Goal: Task Accomplishment & Management: Use online tool/utility

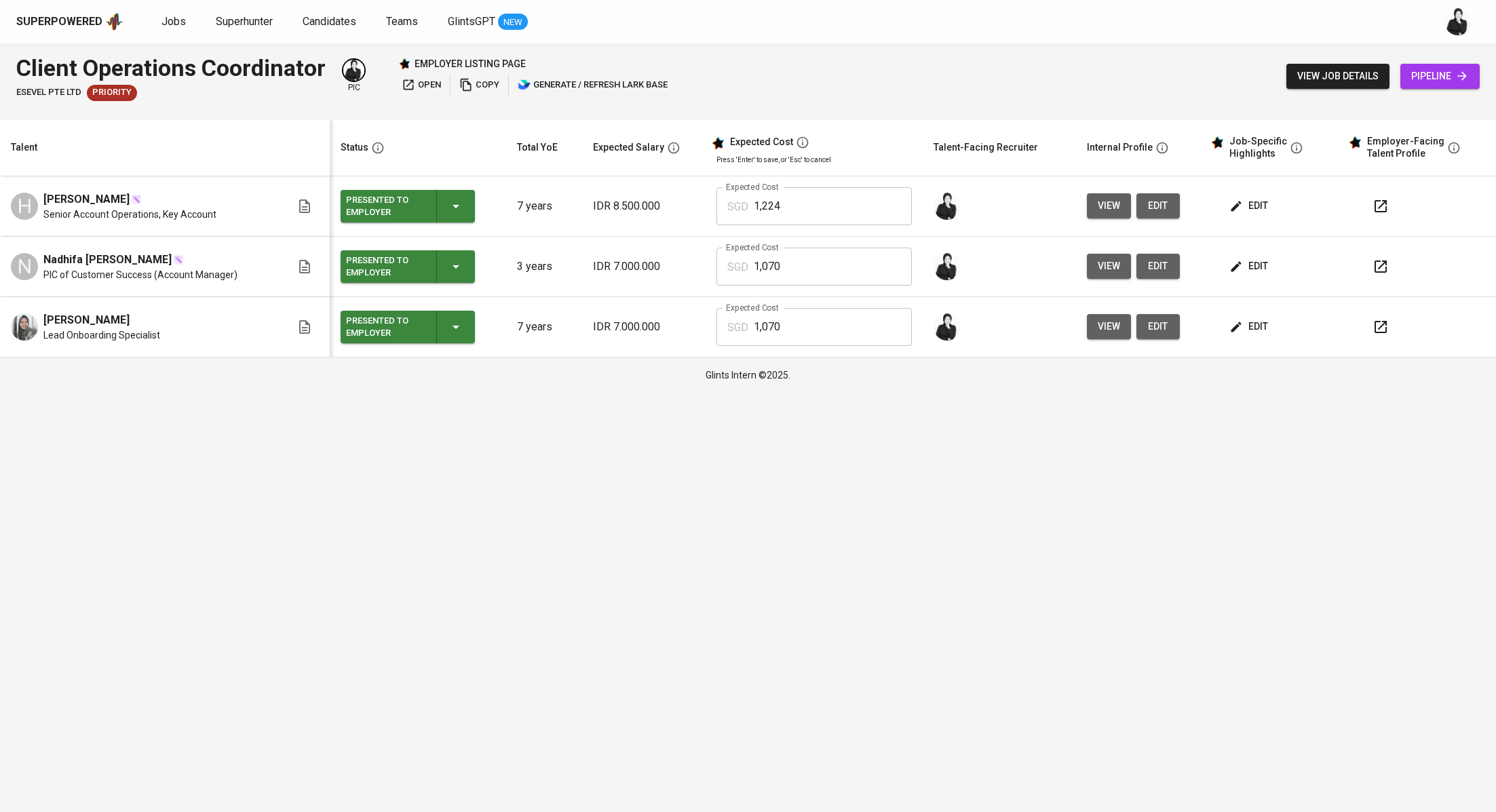
click at [1365, 268] on button "button" at bounding box center [1380, 266] width 32 height 32
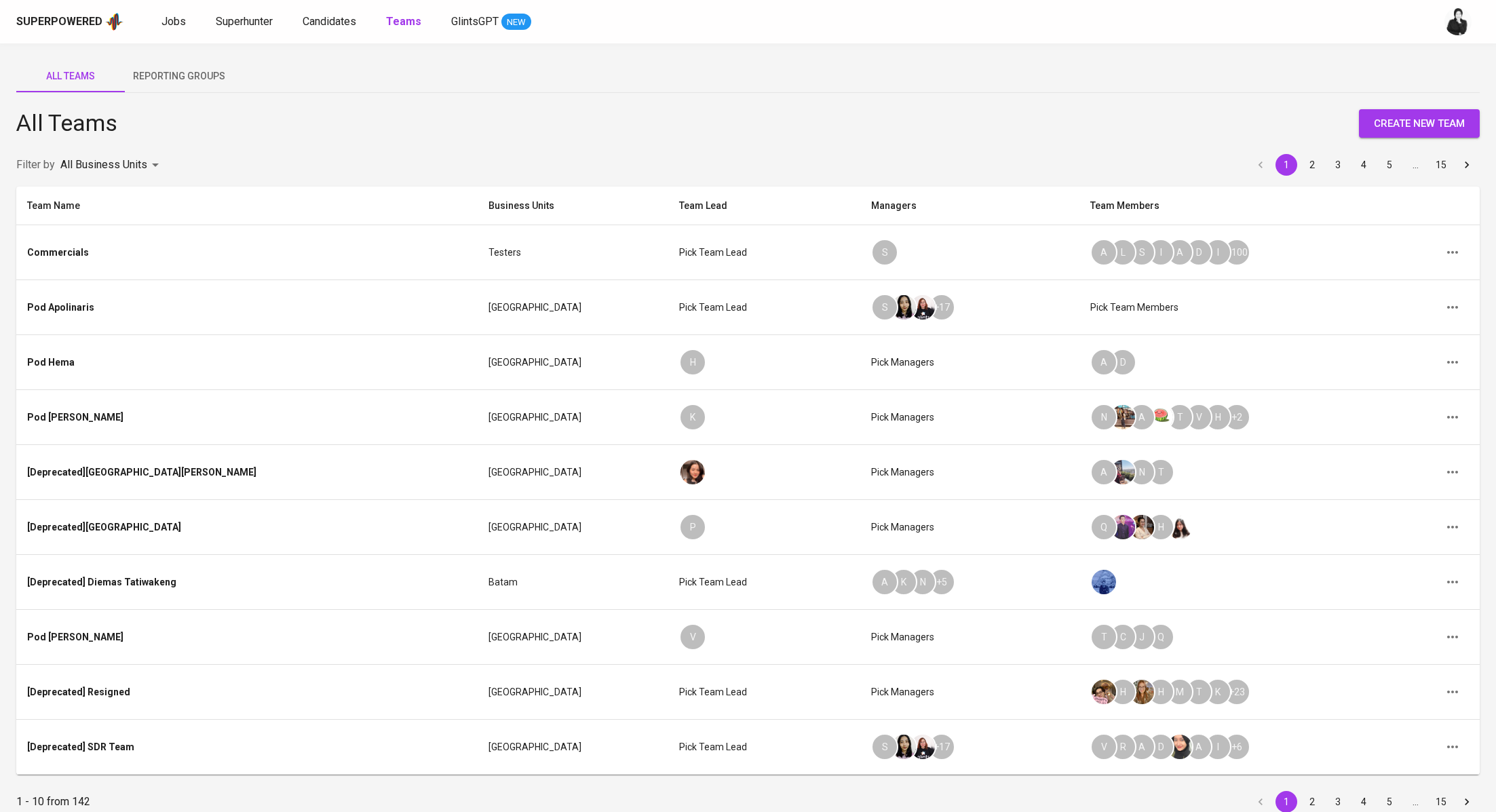
click at [322, 30] on div "Superpowered Jobs Superhunter Candidates Teams GlintsGPT NEW" at bounding box center [726, 22] width 1420 height 20
click at [328, 25] on span "Candidates" at bounding box center [329, 22] width 53 height 13
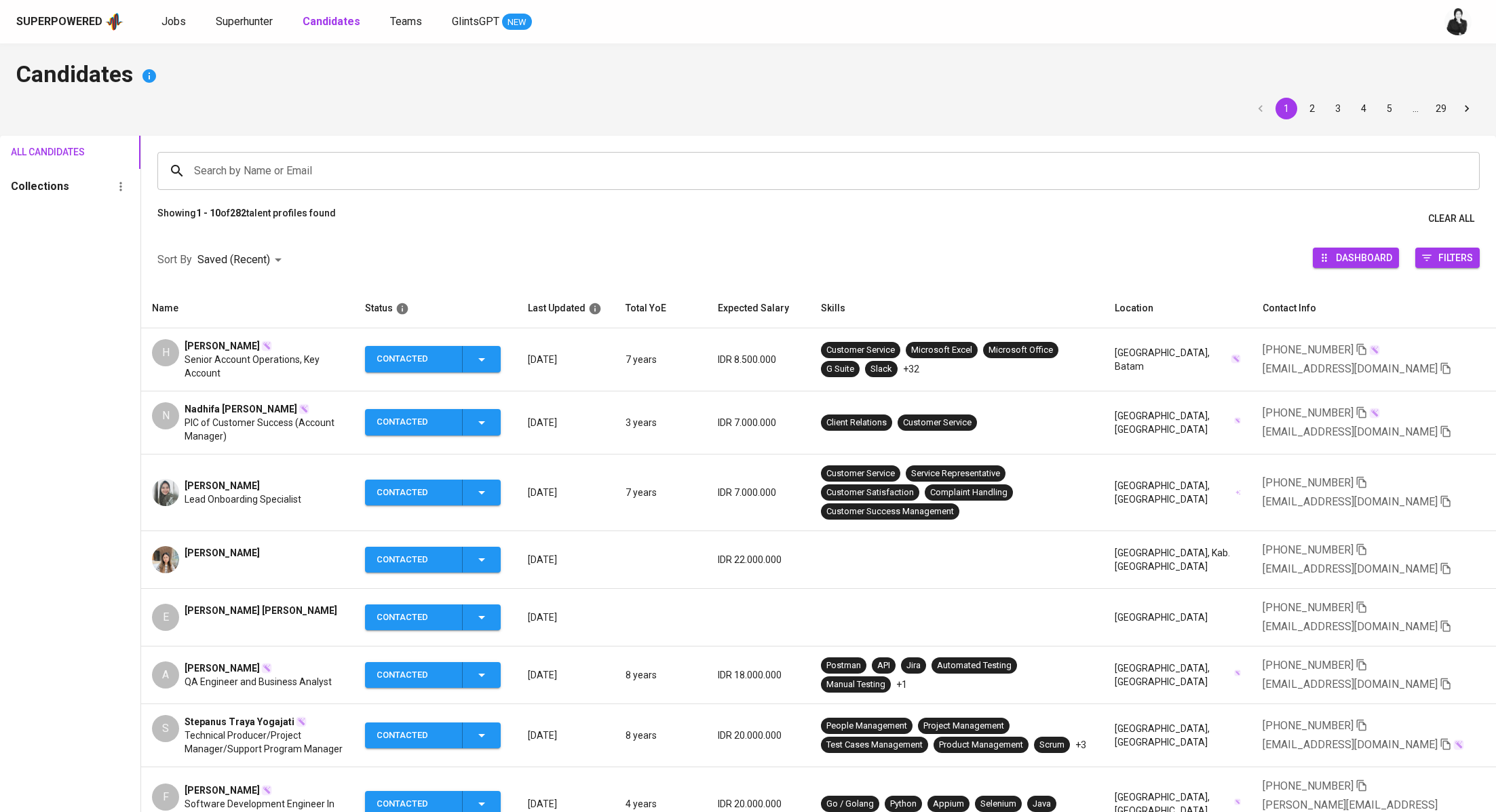
click at [218, 485] on span "[PERSON_NAME]" at bounding box center [222, 485] width 76 height 13
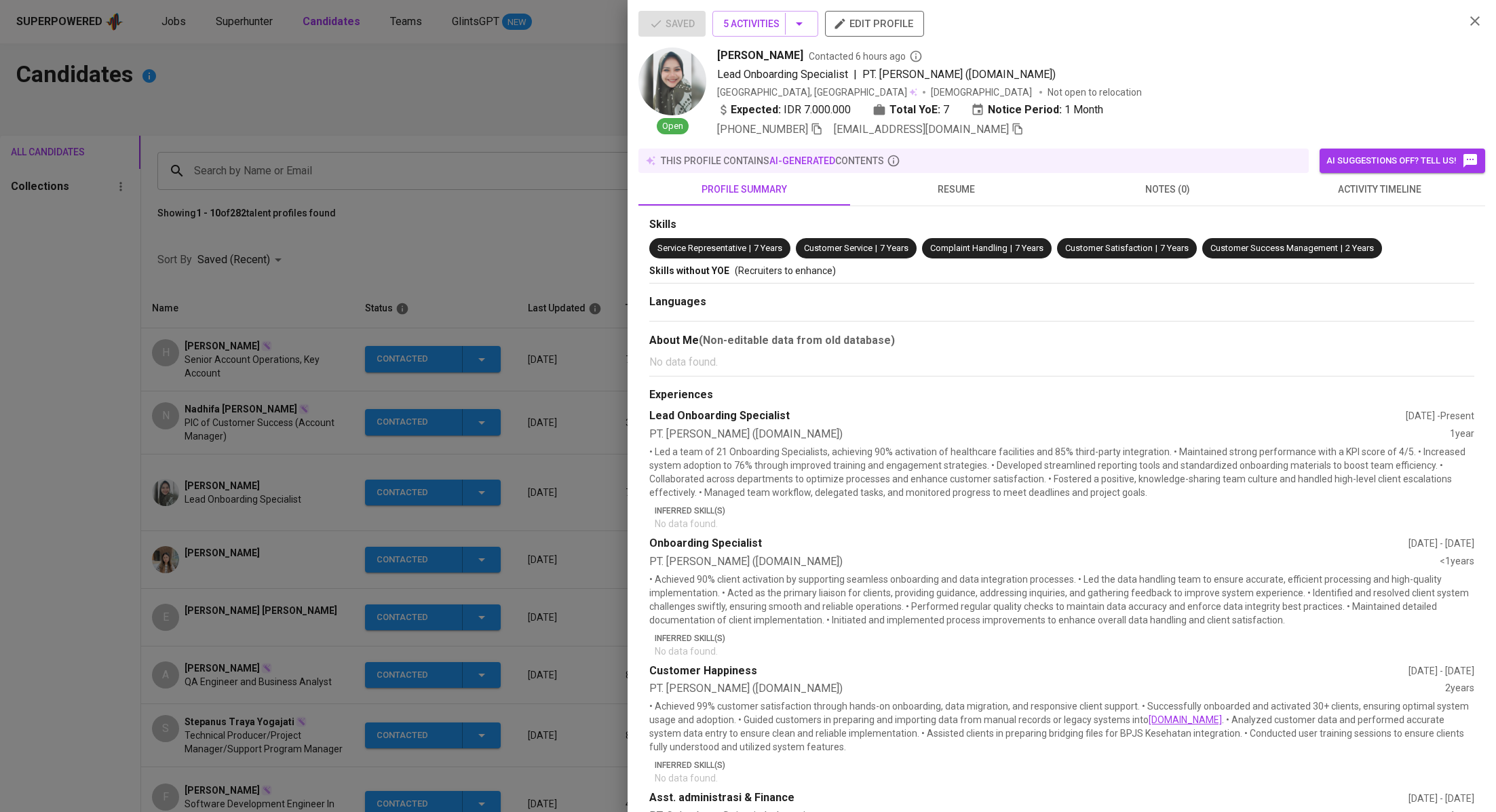
click at [987, 137] on span "meylidasarilisya@gmail.com" at bounding box center [928, 130] width 190 height 17
click at [1011, 130] on icon "button" at bounding box center [1017, 129] width 12 height 12
click at [487, 246] on div at bounding box center [748, 406] width 1496 height 812
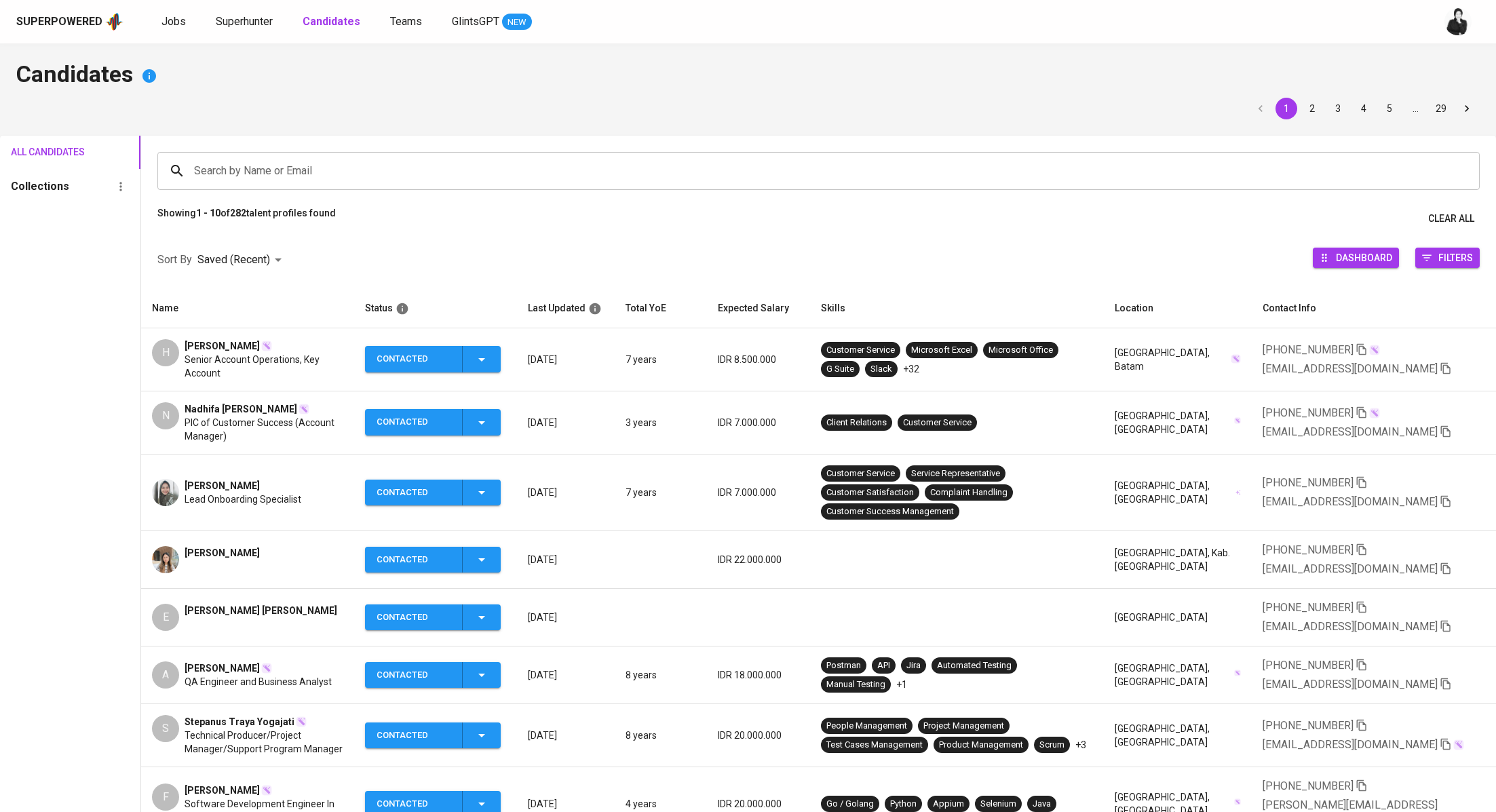
click at [205, 402] on span "Nadhifa [PERSON_NAME]" at bounding box center [241, 409] width 113 height 13
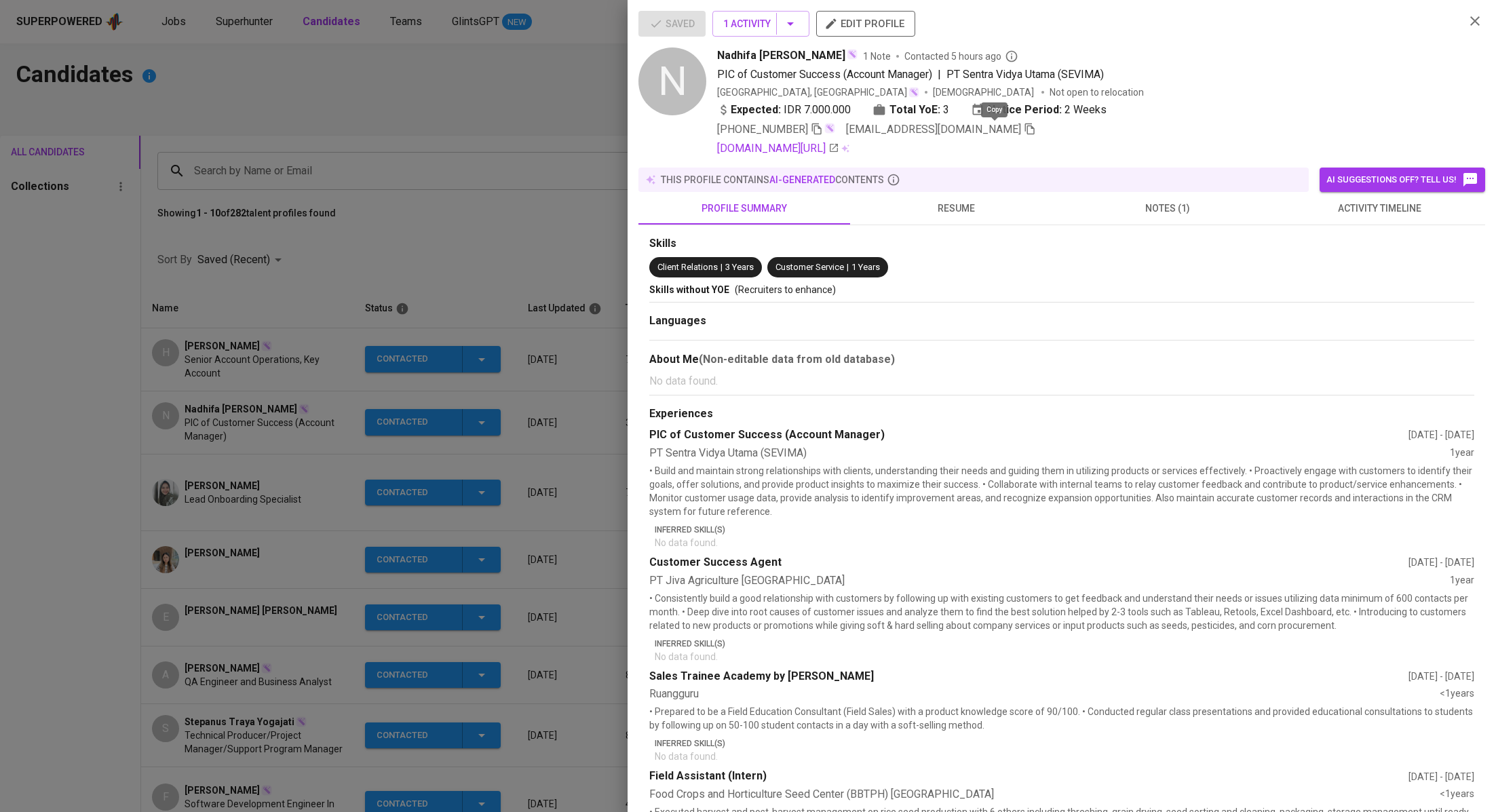
click at [1025, 129] on icon "button" at bounding box center [1029, 130] width 9 height 12
click at [311, 317] on div at bounding box center [748, 406] width 1496 height 812
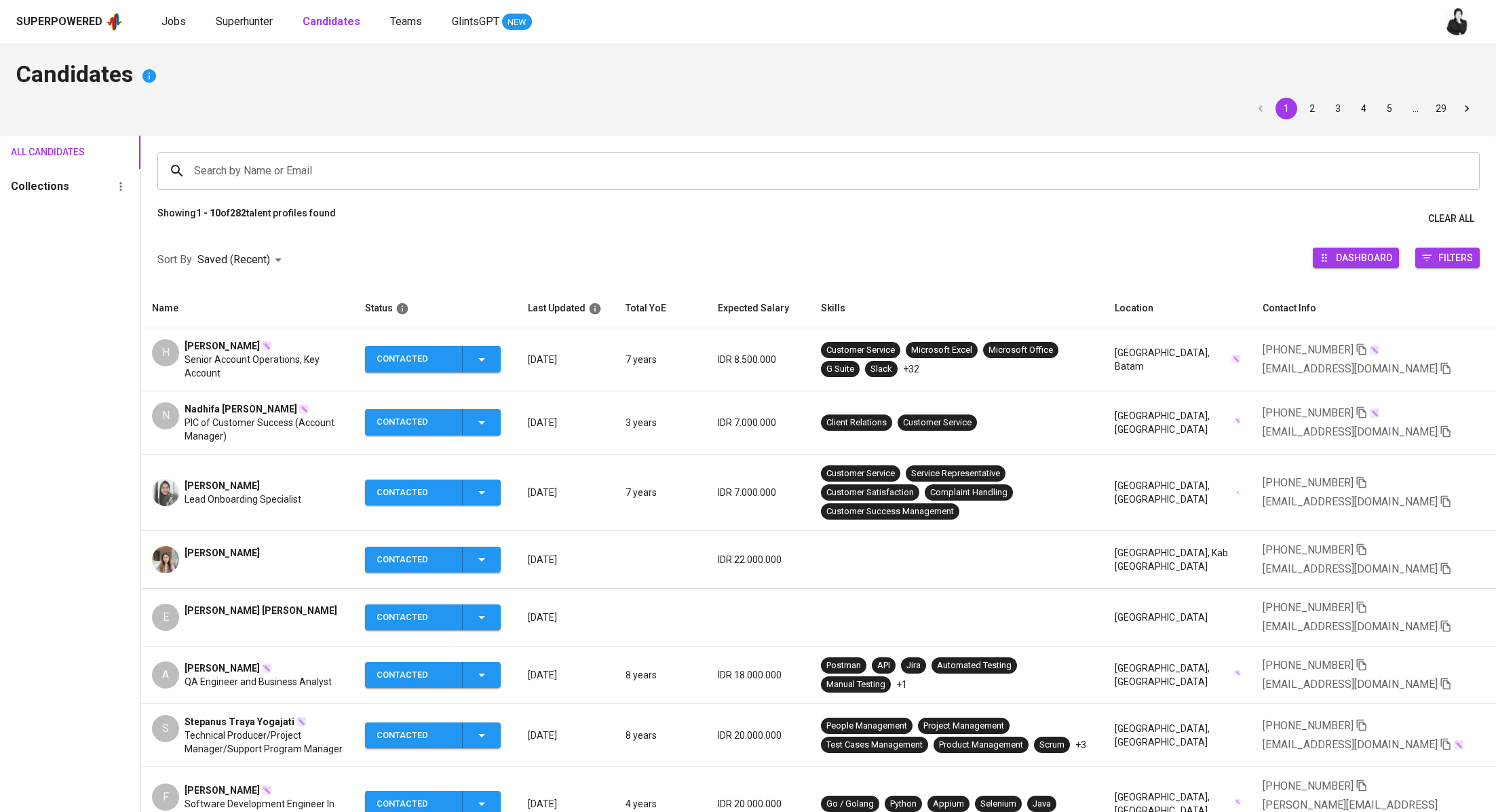
click at [189, 346] on span "[PERSON_NAME]" at bounding box center [222, 346] width 76 height 13
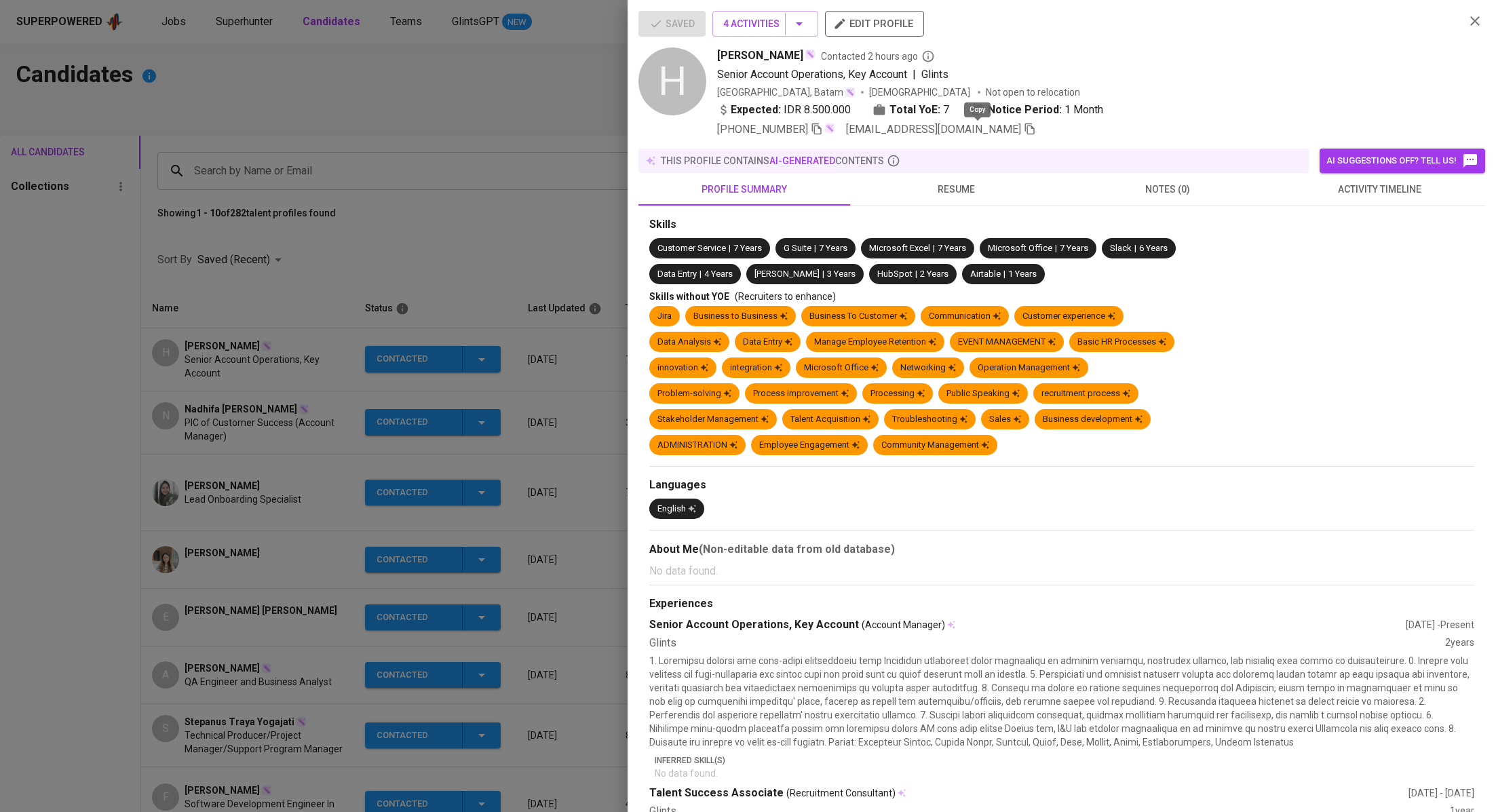
click at [1024, 128] on icon "button" at bounding box center [1030, 129] width 12 height 12
click at [261, 71] on div at bounding box center [748, 406] width 1496 height 812
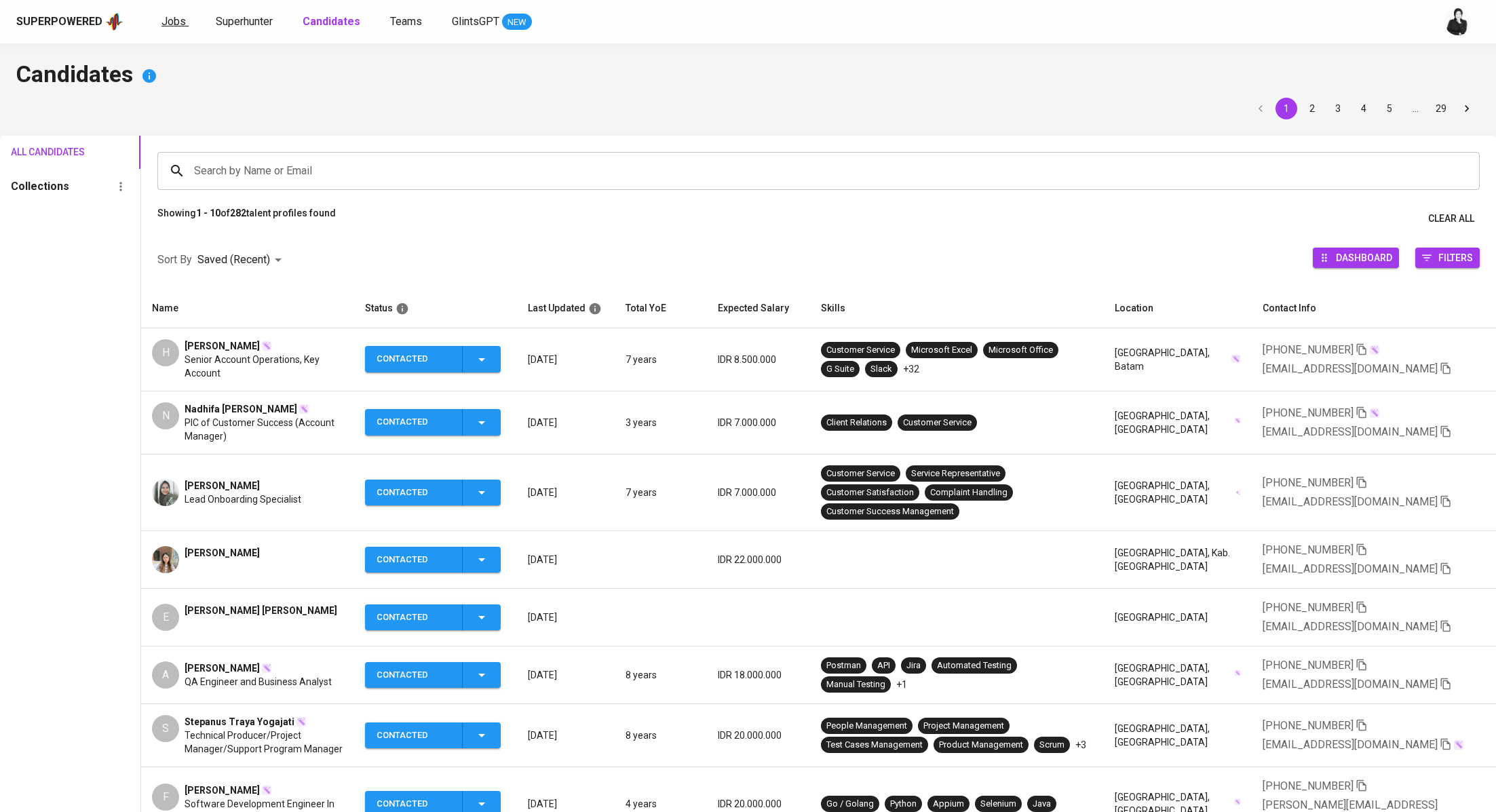
click at [170, 13] on link "Jobs" at bounding box center [175, 22] width 27 height 17
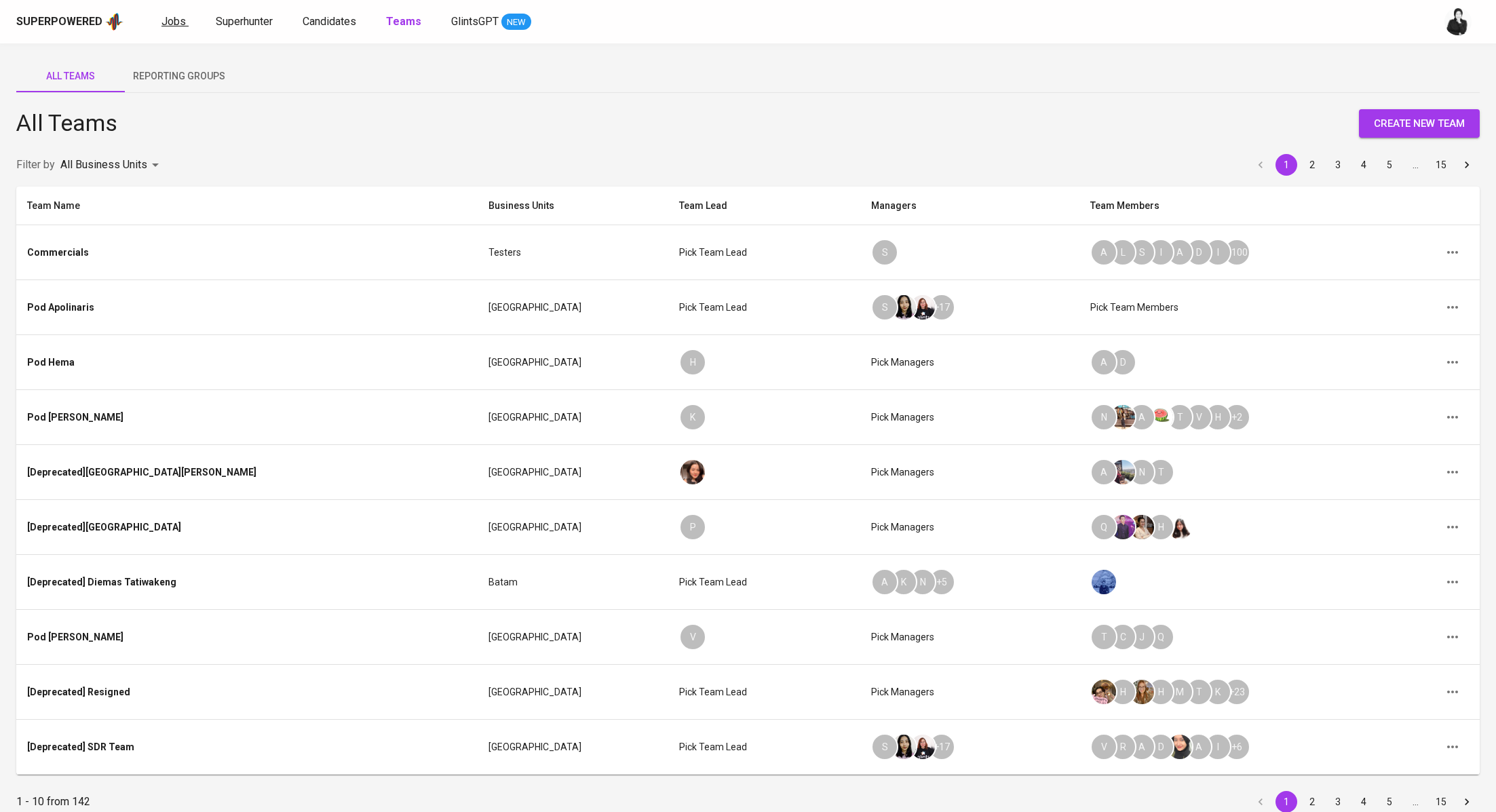
click at [175, 16] on span "Jobs" at bounding box center [173, 22] width 24 height 13
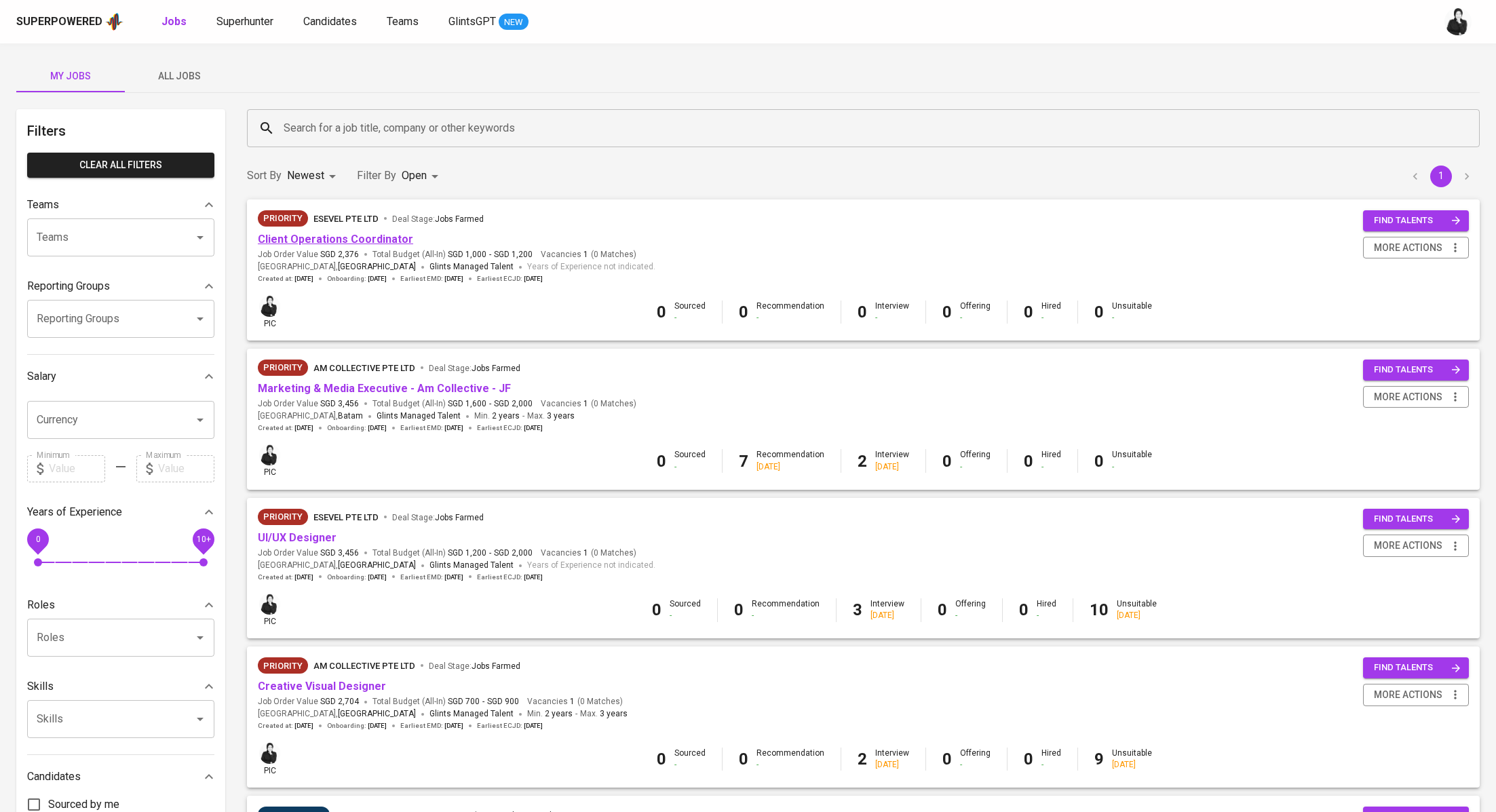
click at [341, 233] on link "Client Operations Coordinator" at bounding box center [335, 239] width 155 height 13
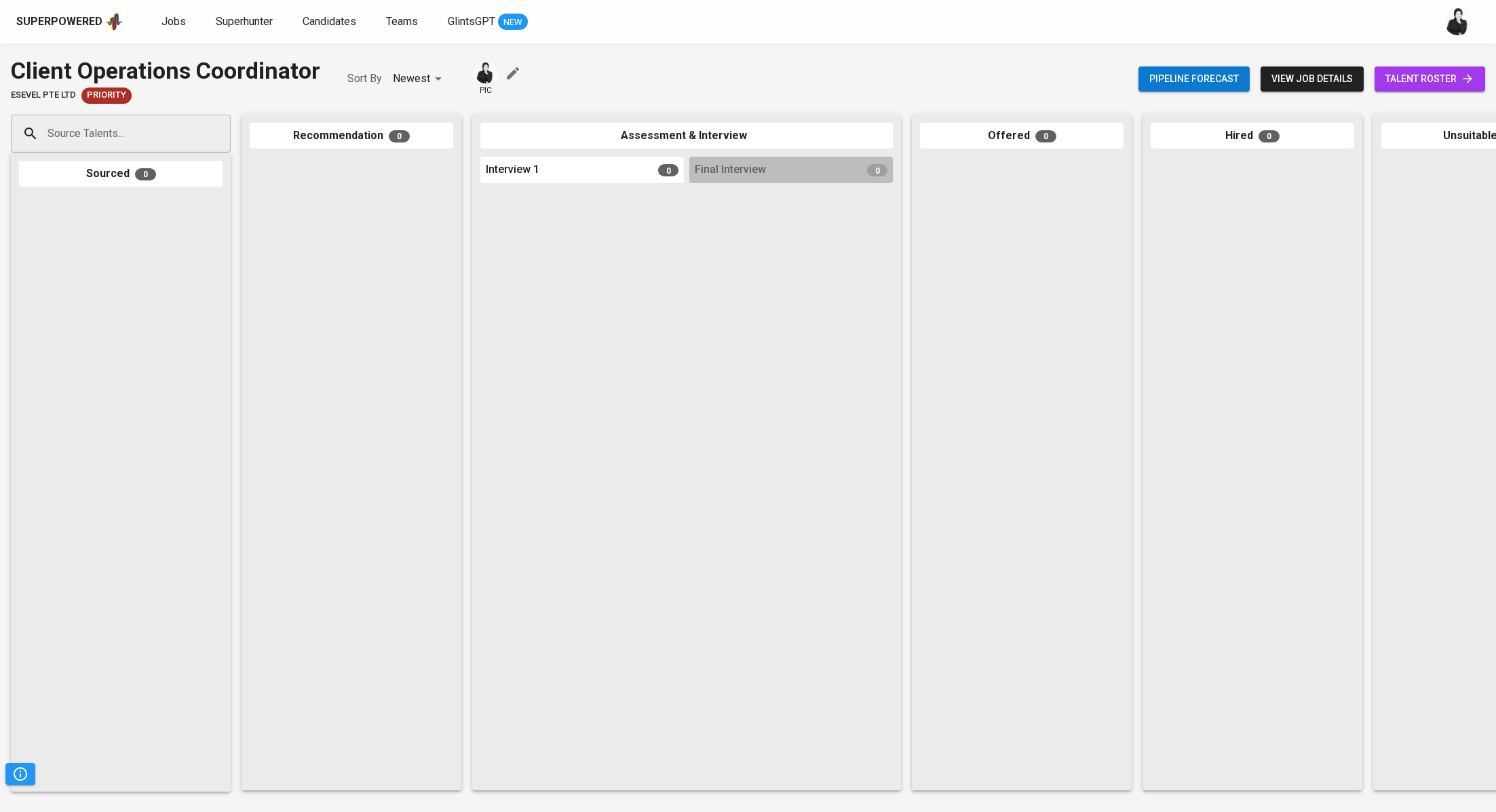
click at [177, 127] on input "Source Talents..." at bounding box center [115, 133] width 142 height 26
paste input "[EMAIL_ADDRESS][DOMAIN_NAME]"
type input "[EMAIL_ADDRESS][DOMAIN_NAME]"
click at [134, 180] on span "Lead Onboarding Specialist" at bounding box center [107, 185] width 102 height 13
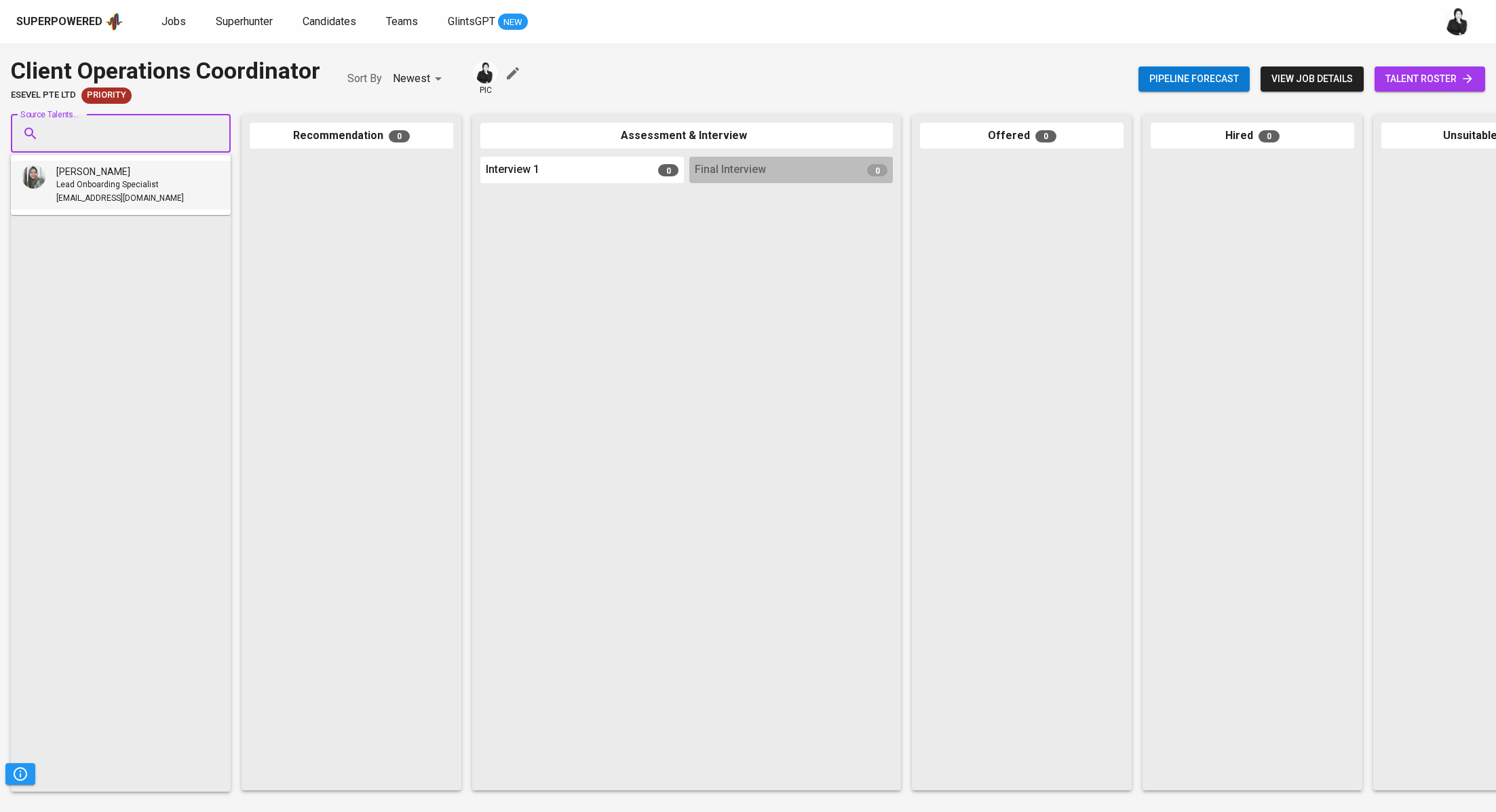
scroll to position [0, 0]
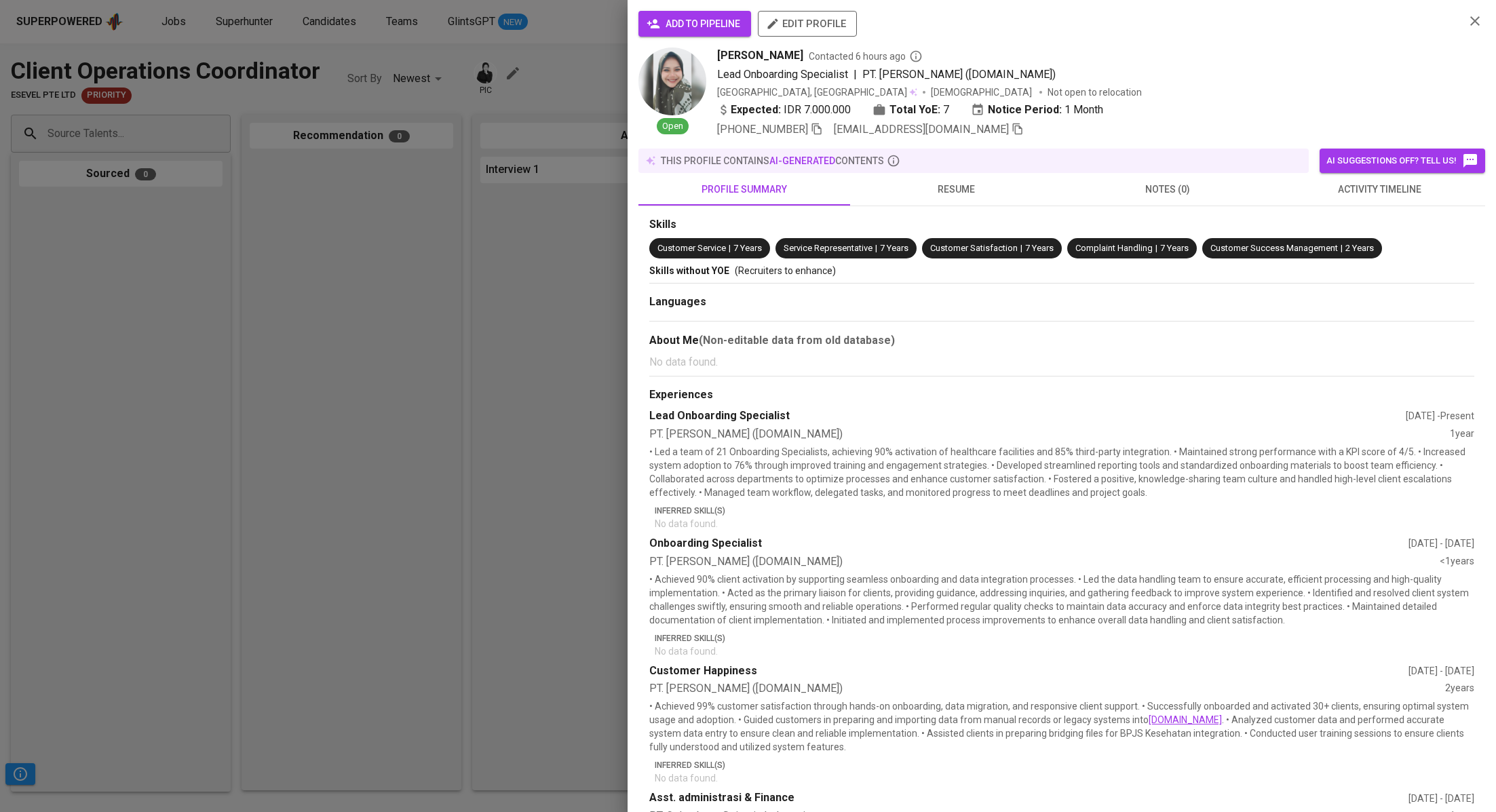
click at [686, 28] on span "add to pipeline" at bounding box center [694, 24] width 91 height 17
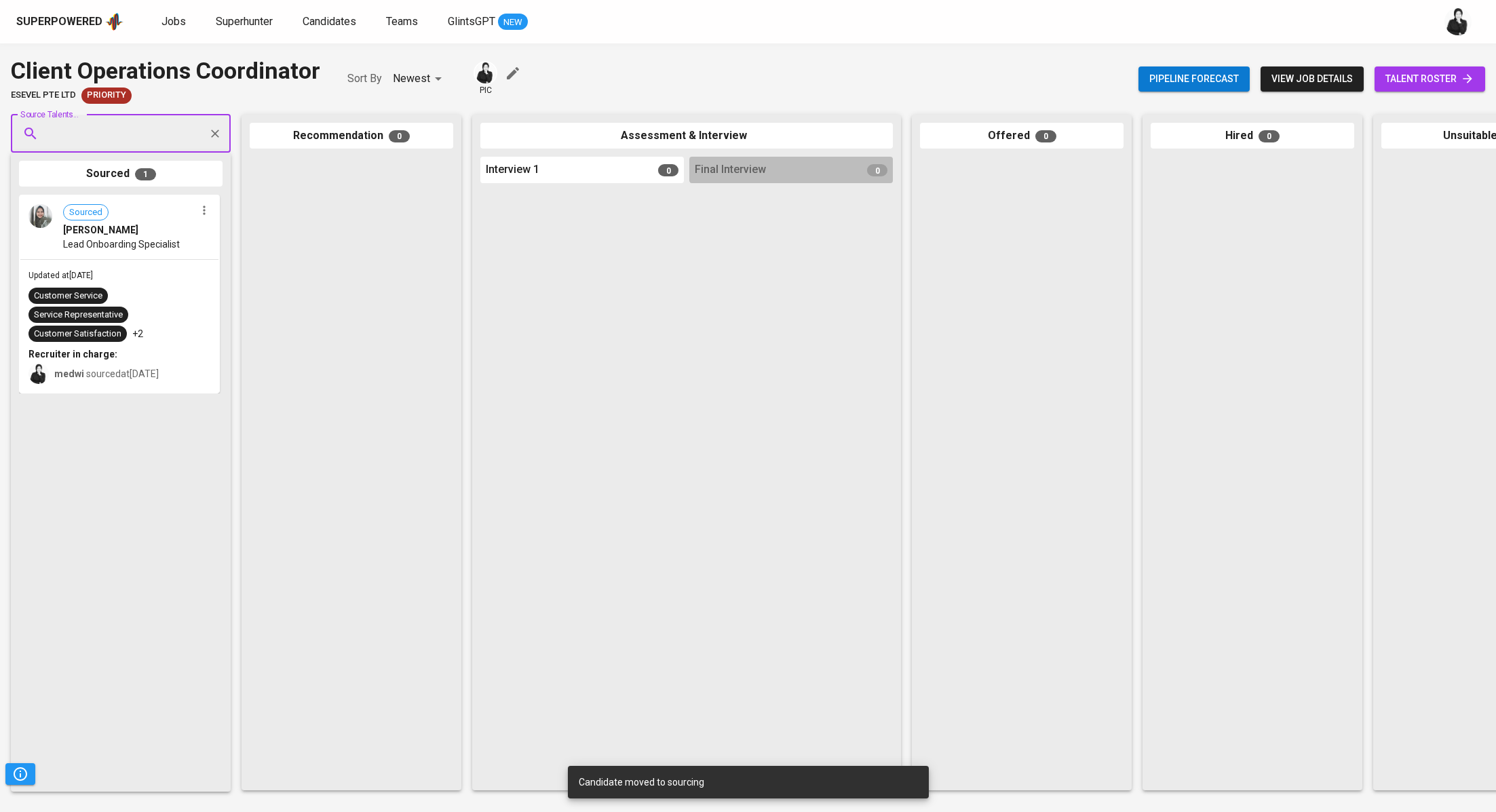
paste input "nadhifadama98@gmail.com"
type input "nadhifadama98@gmail.com"
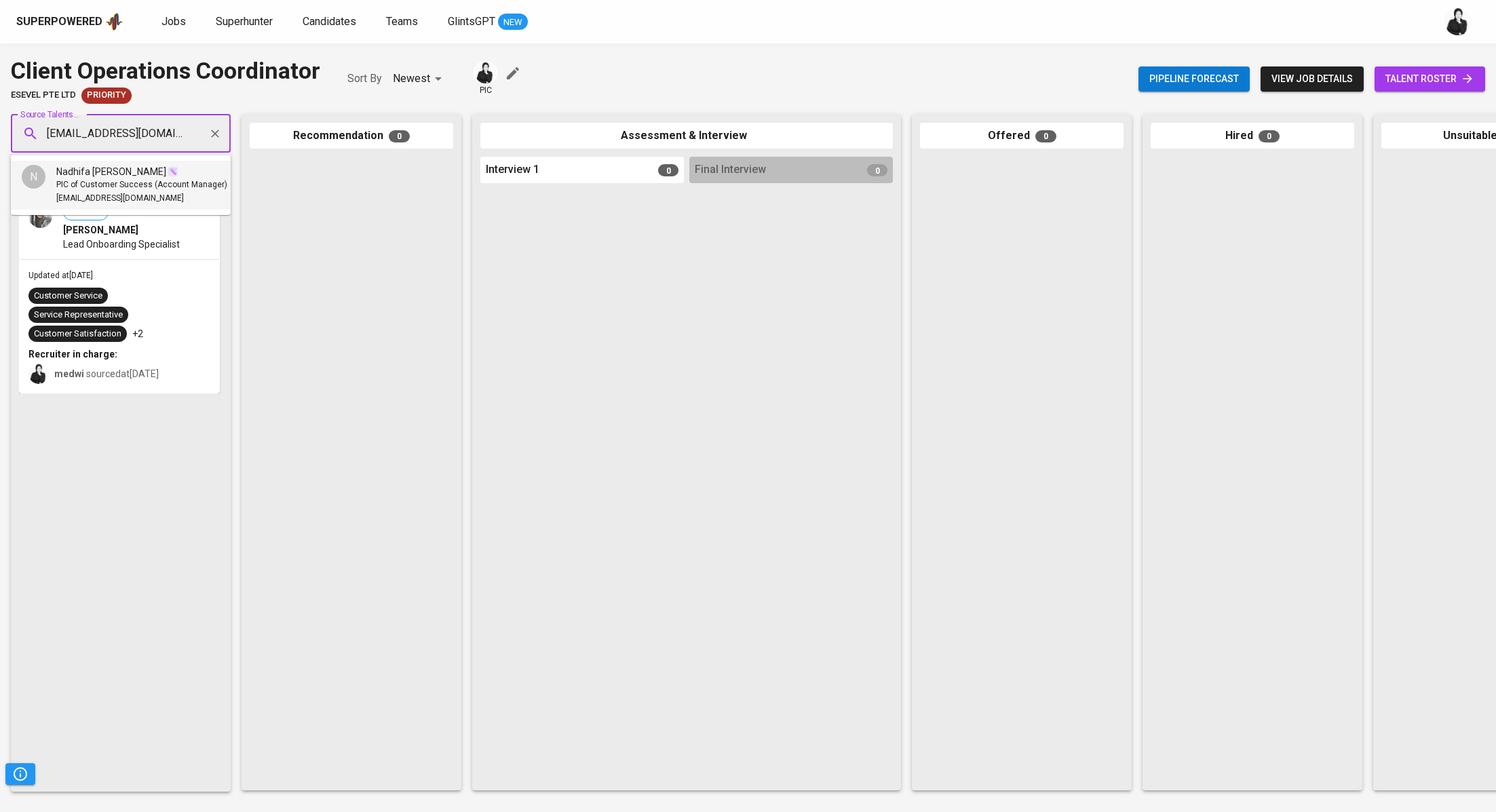
click at [139, 180] on span "PIC of Customer Success (Account Manager)" at bounding box center [142, 185] width 171 height 13
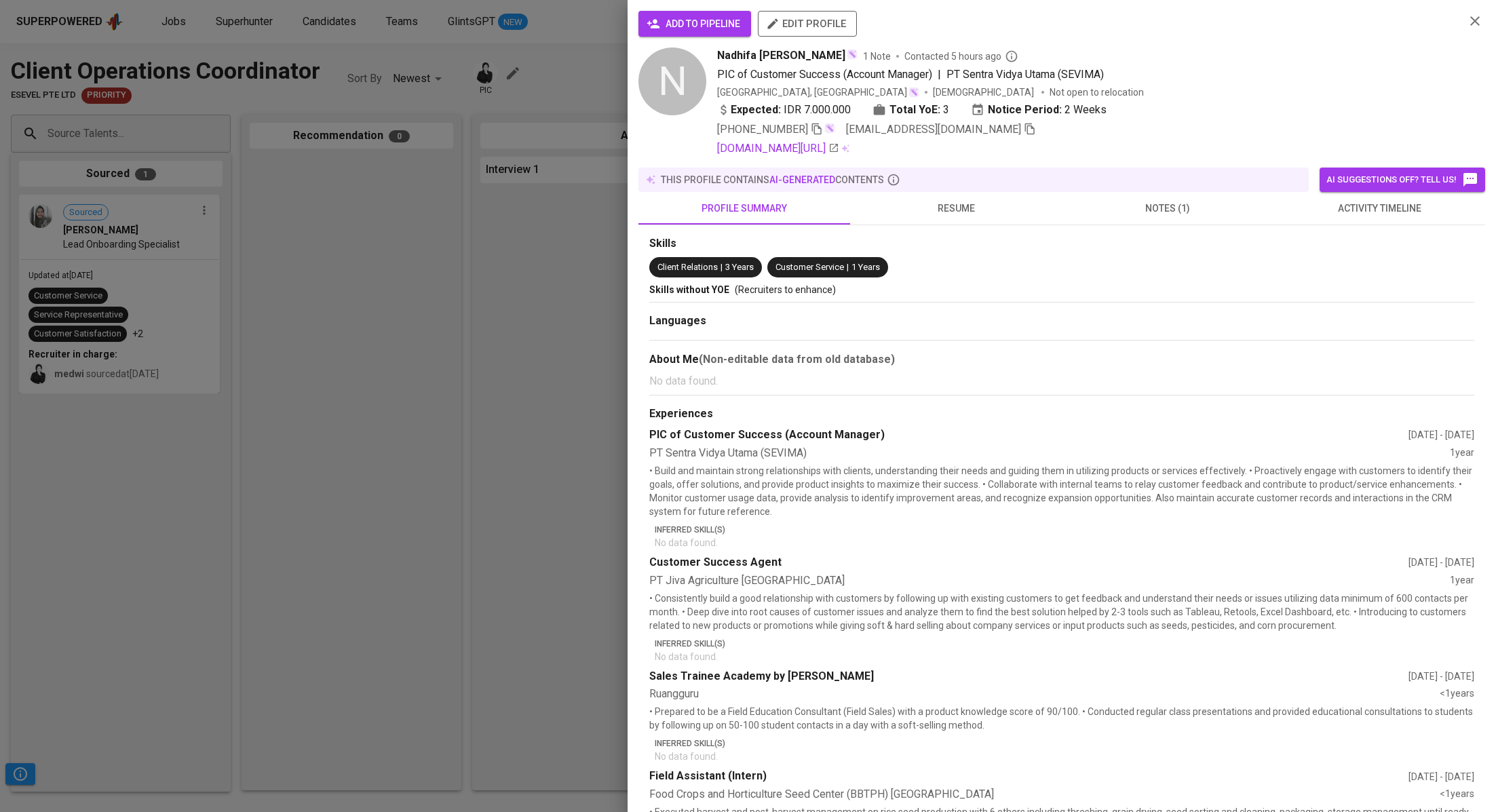
click at [704, 21] on span "add to pipeline" at bounding box center [694, 24] width 91 height 17
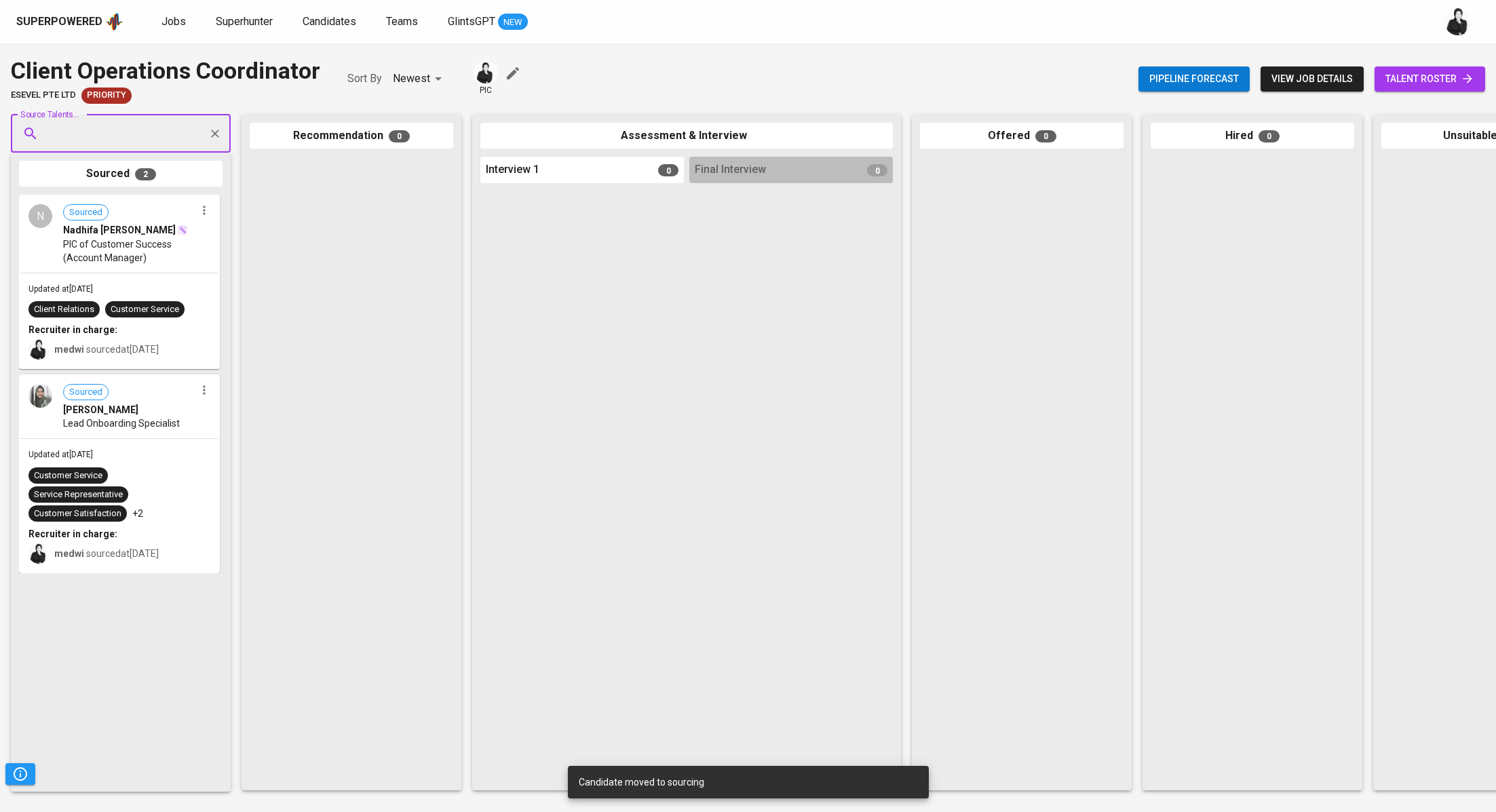
paste input "helenlen079@gmail.com"
type input "helenlen079@gmail.com"
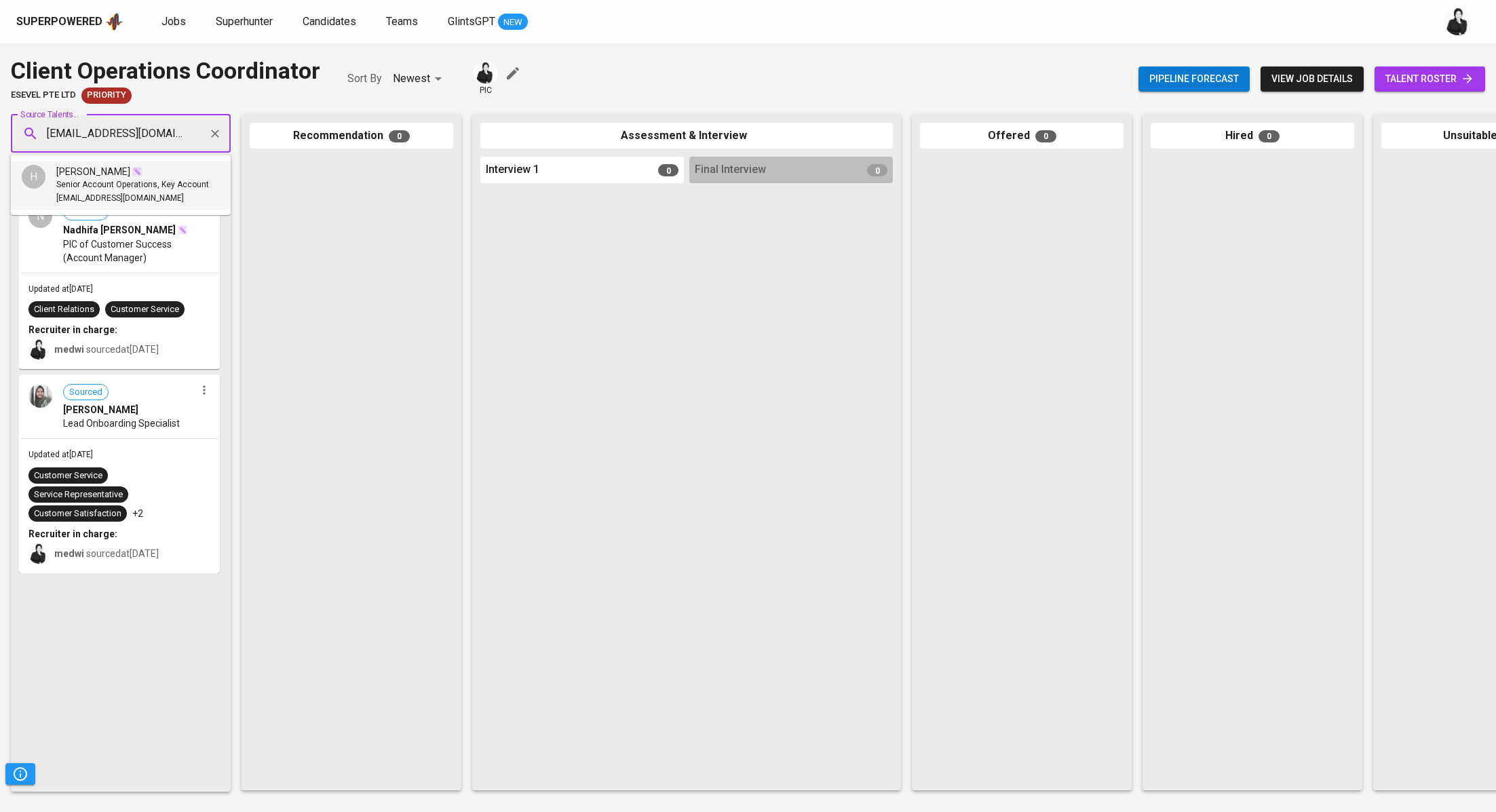
click at [135, 185] on span "Senior Account Operations, Key Account" at bounding box center [133, 185] width 153 height 13
